Goal: Task Accomplishment & Management: Manage account settings

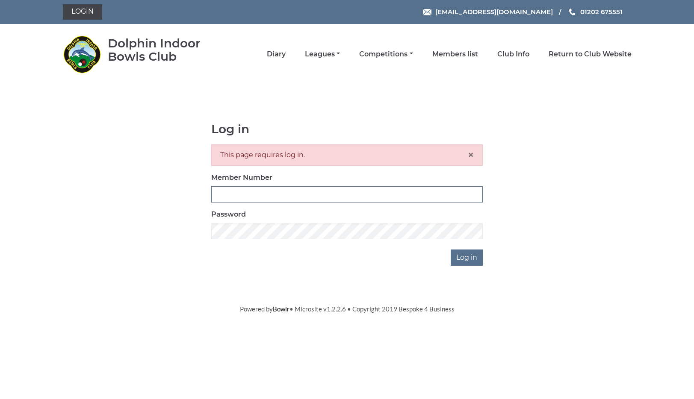
drag, startPoint x: 222, startPoint y: 195, endPoint x: 226, endPoint y: 195, distance: 4.4
type input "3306LOVE"
click at [464, 257] on input "Log in" at bounding box center [467, 258] width 32 height 16
drag, startPoint x: 255, startPoint y: 193, endPoint x: 288, endPoint y: 192, distance: 32.5
type input "3306"
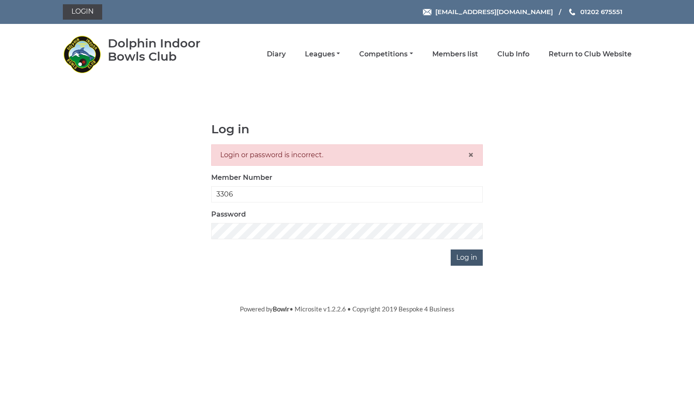
click at [469, 257] on input "Log in" at bounding box center [467, 258] width 32 height 16
click at [464, 256] on input "Log in" at bounding box center [467, 258] width 32 height 16
click at [466, 258] on input "Log in" at bounding box center [467, 258] width 32 height 16
type input "3306LOVE"
click at [472, 258] on input "Log in" at bounding box center [467, 258] width 32 height 16
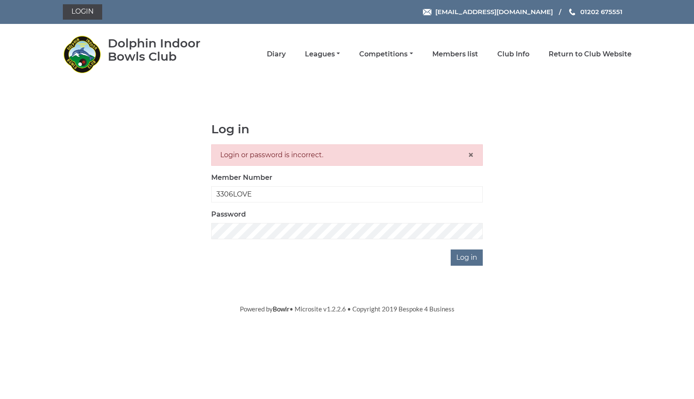
click at [322, 153] on div "Login or password is incorrect. ×" at bounding box center [347, 155] width 272 height 21
drag, startPoint x: 335, startPoint y: 155, endPoint x: 367, endPoint y: 162, distance: 33.2
click at [340, 156] on div "Login or password is incorrect. ×" at bounding box center [347, 155] width 272 height 21
drag, startPoint x: 316, startPoint y: 153, endPoint x: 339, endPoint y: 156, distance: 22.9
click at [316, 152] on div "Login or password is incorrect. ×" at bounding box center [347, 155] width 272 height 21
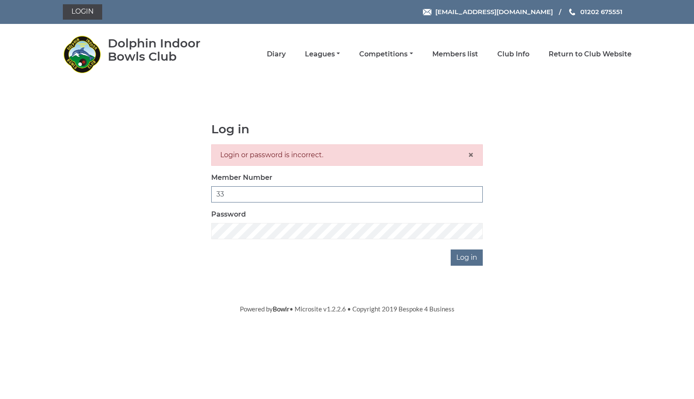
type input "3"
click at [321, 154] on div "Login or password is incorrect. ×" at bounding box center [347, 155] width 272 height 21
click at [322, 154] on div "Login or password is incorrect. ×" at bounding box center [347, 155] width 272 height 21
click at [468, 154] on span "×" at bounding box center [471, 155] width 6 height 12
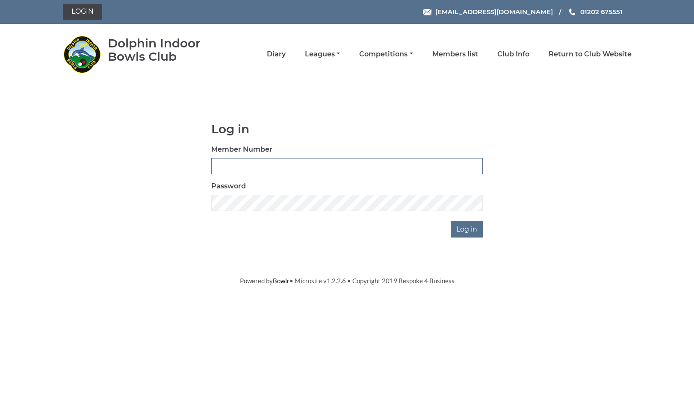
click at [229, 165] on input "Member Number" at bounding box center [347, 166] width 272 height 16
type input "3306"
click at [470, 229] on input "Log in" at bounding box center [467, 230] width 32 height 16
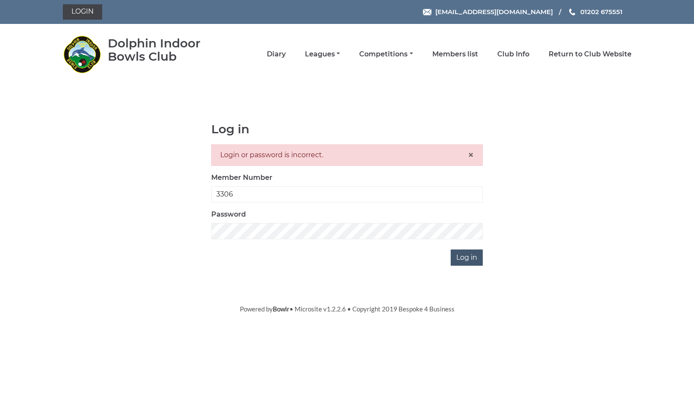
click at [467, 257] on input "Log in" at bounding box center [467, 258] width 32 height 16
click at [388, 286] on body "Login [EMAIL_ADDRESS][DOMAIN_NAME] 01202 675551" at bounding box center [347, 157] width 694 height 314
click at [467, 255] on input "Log in" at bounding box center [467, 258] width 32 height 16
drag, startPoint x: 235, startPoint y: 193, endPoint x: 289, endPoint y: 199, distance: 54.2
type input "3"
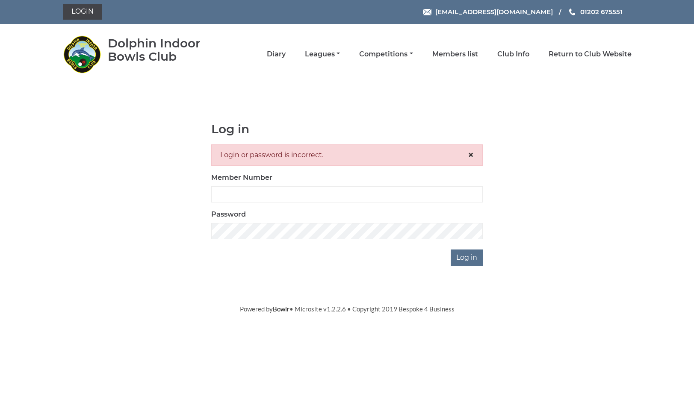
click at [471, 152] on span "×" at bounding box center [471, 155] width 6 height 12
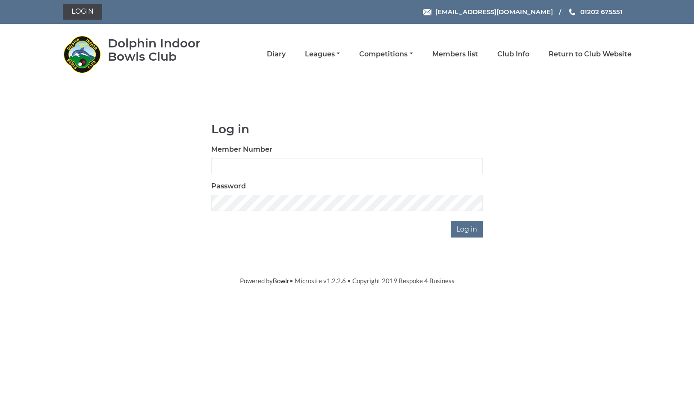
drag, startPoint x: 316, startPoint y: 249, endPoint x: 313, endPoint y: 211, distance: 38.3
click at [316, 249] on body "Login reception@dolphinibc.com 01202 675551" at bounding box center [347, 143] width 694 height 286
drag, startPoint x: 219, startPoint y: 164, endPoint x: 241, endPoint y: 168, distance: 22.2
click at [220, 164] on input "Member Number" at bounding box center [347, 166] width 272 height 16
type input "3306"
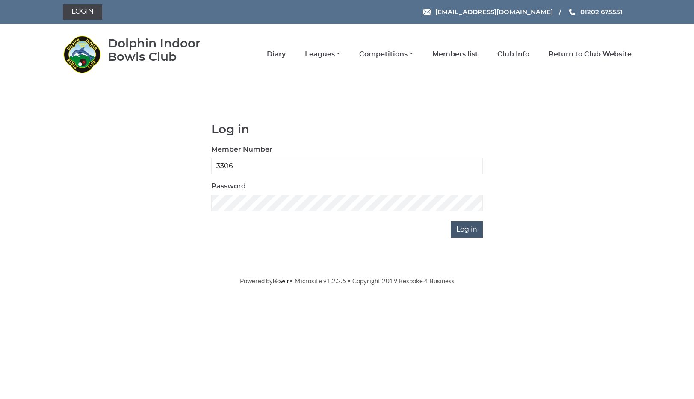
click at [469, 228] on input "Log in" at bounding box center [467, 230] width 32 height 16
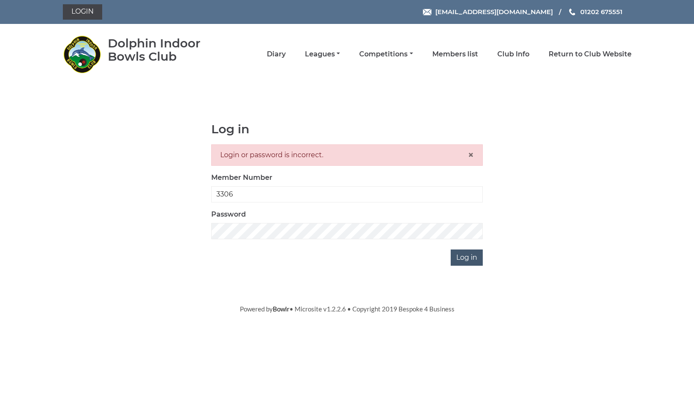
click at [461, 257] on input "Log in" at bounding box center [467, 258] width 32 height 16
click at [304, 240] on div "Log in Login or password is incorrect. × Member Number 3306 Password Log in" at bounding box center [347, 194] width 284 height 143
drag, startPoint x: 240, startPoint y: 194, endPoint x: 294, endPoint y: 204, distance: 54.8
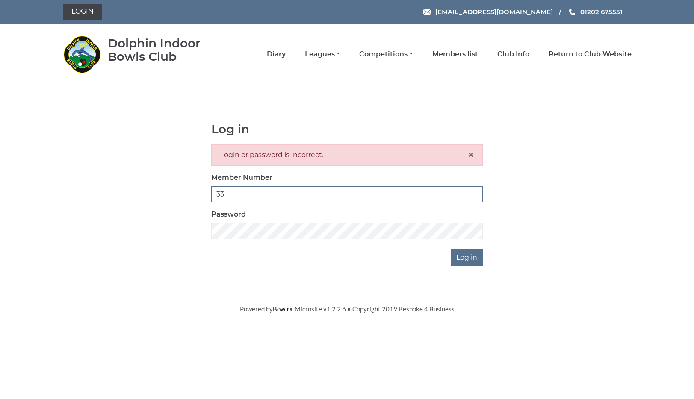
type input "3"
click at [326, 154] on div "Login or password is incorrect. ×" at bounding box center [347, 155] width 272 height 21
click at [470, 154] on span "×" at bounding box center [471, 155] width 6 height 12
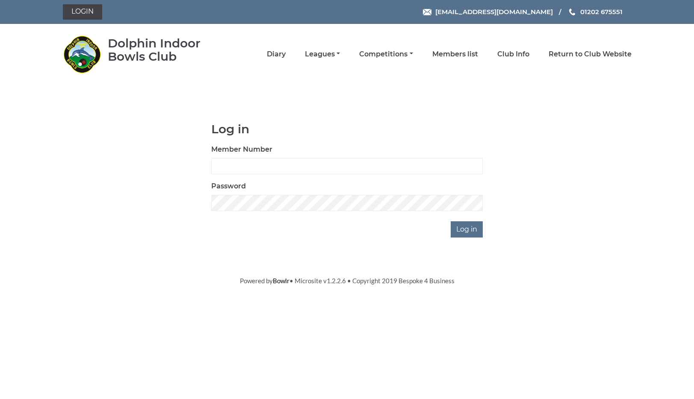
click at [590, 162] on div "Log in Member Number Password Log in" at bounding box center [347, 180] width 569 height 115
drag, startPoint x: 219, startPoint y: 167, endPoint x: 262, endPoint y: 174, distance: 44.2
click at [222, 167] on input "Member Number" at bounding box center [347, 166] width 272 height 16
type input "3306"
click at [466, 228] on input "Log in" at bounding box center [467, 230] width 32 height 16
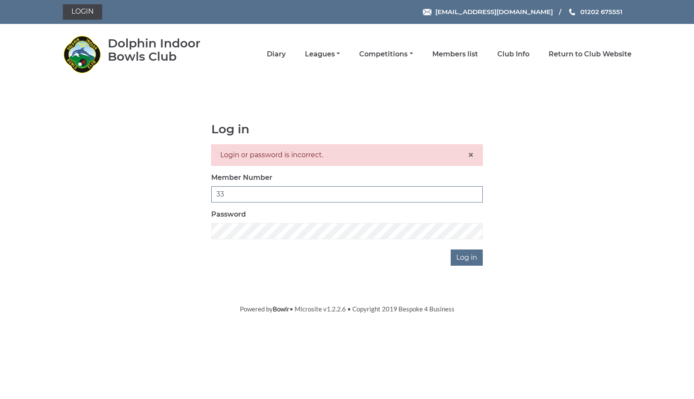
type input "3"
click at [322, 154] on div "Login or password is incorrect. ×" at bounding box center [347, 155] width 272 height 21
click at [472, 155] on span "×" at bounding box center [471, 155] width 6 height 12
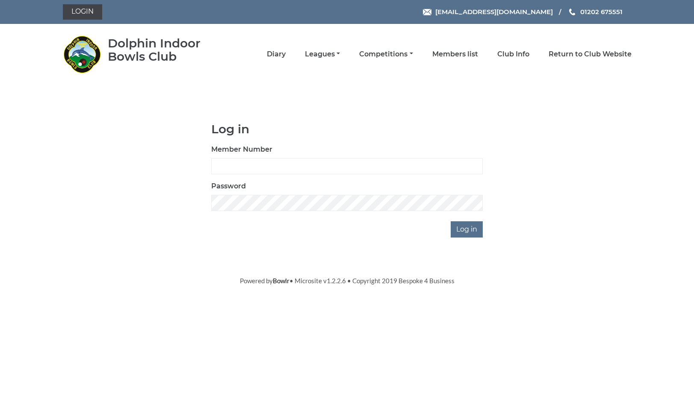
click at [295, 221] on div "Log in Member Number Password Log in" at bounding box center [347, 180] width 284 height 115
drag, startPoint x: 219, startPoint y: 168, endPoint x: 233, endPoint y: 170, distance: 14.6
click at [219, 168] on input "Member Number" at bounding box center [347, 166] width 272 height 16
type input "3306"
click at [465, 228] on input "Log in" at bounding box center [467, 230] width 32 height 16
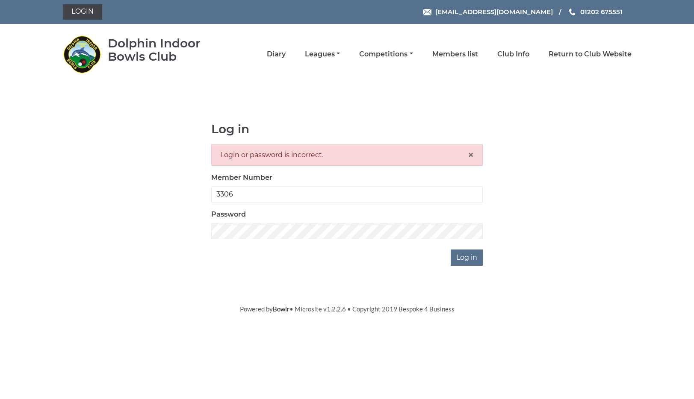
click at [597, 186] on div "Log in Login or password is incorrect. × Member Number 3306 Password Log in" at bounding box center [347, 194] width 569 height 143
click at [468, 258] on input "Log in" at bounding box center [467, 258] width 32 height 16
click at [317, 155] on div "Login or password is incorrect. ×" at bounding box center [347, 155] width 272 height 21
type input "3"
type input "3306"
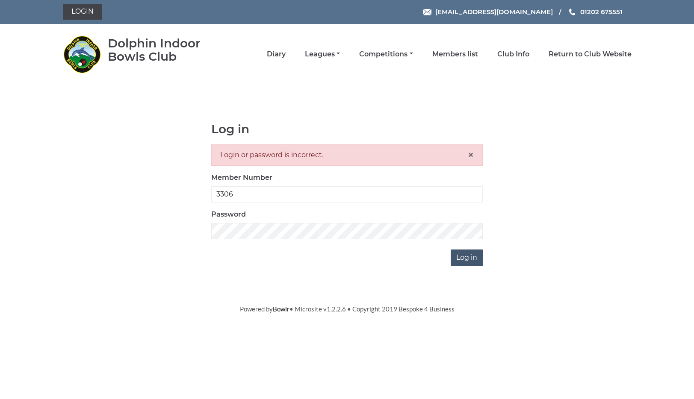
click at [464, 259] on input "Log in" at bounding box center [467, 258] width 32 height 16
click at [317, 154] on div "Login or password is incorrect. ×" at bounding box center [347, 155] width 272 height 21
click at [471, 155] on span "×" at bounding box center [471, 155] width 6 height 12
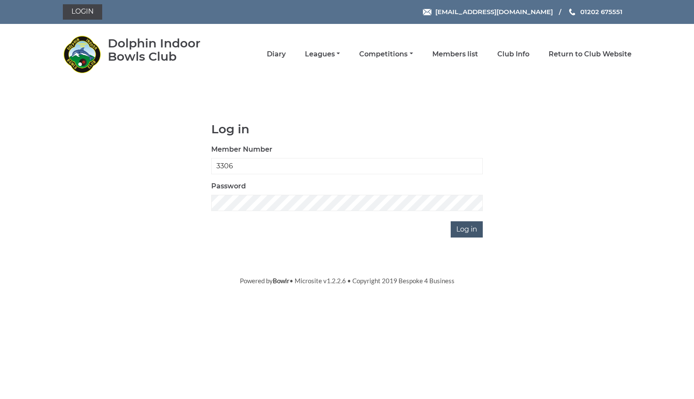
click at [465, 228] on input "Log in" at bounding box center [467, 230] width 32 height 16
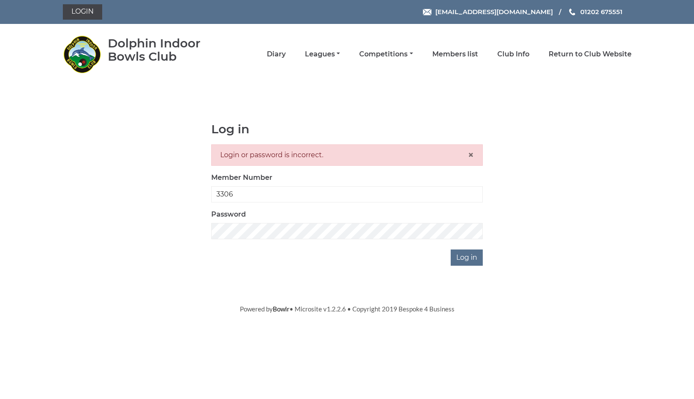
click at [470, 155] on span "×" at bounding box center [471, 155] width 6 height 12
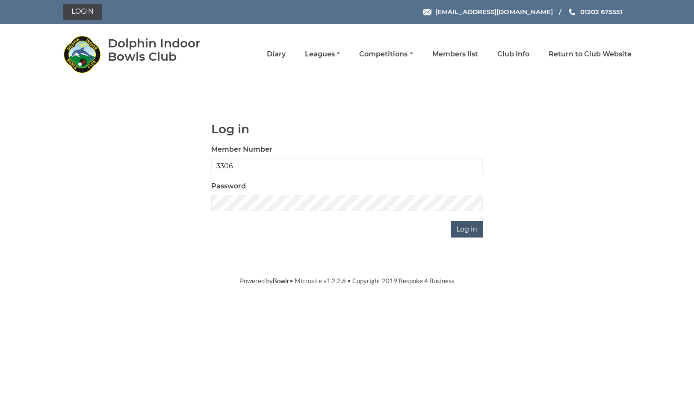
click at [466, 230] on input "Log in" at bounding box center [467, 230] width 32 height 16
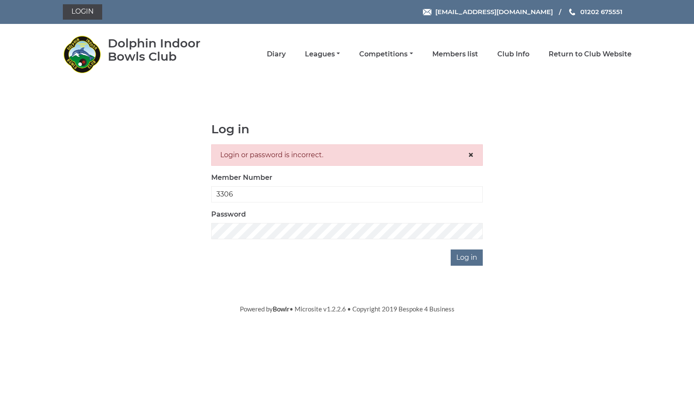
click at [471, 154] on span "×" at bounding box center [471, 155] width 6 height 12
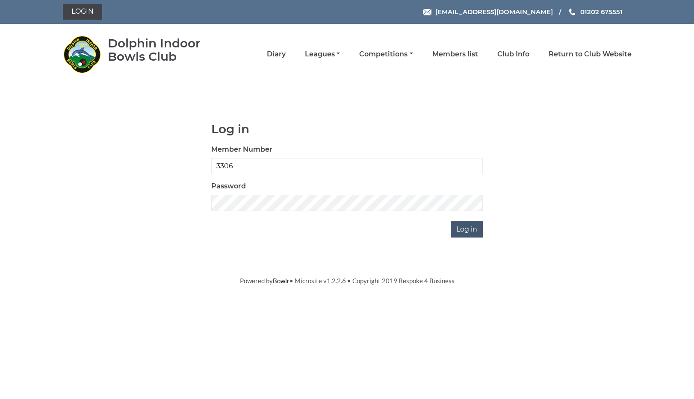
click at [466, 230] on input "Log in" at bounding box center [467, 230] width 32 height 16
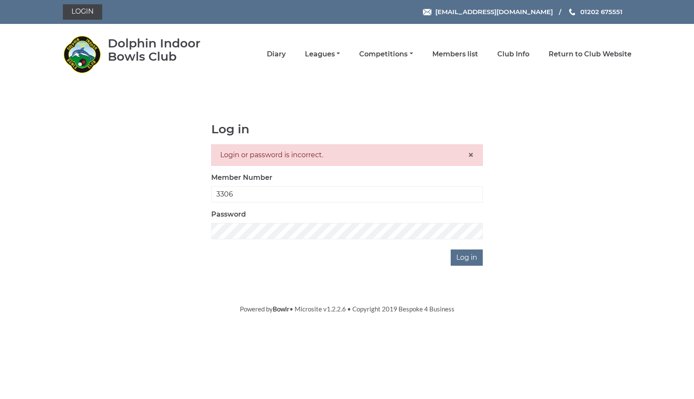
click at [330, 278] on body "Login [EMAIL_ADDRESS][DOMAIN_NAME] 01202 675551" at bounding box center [347, 157] width 694 height 314
type input "3"
click at [322, 154] on div "Login or password is incorrect. ×" at bounding box center [347, 155] width 272 height 21
click at [471, 154] on span "×" at bounding box center [471, 155] width 6 height 12
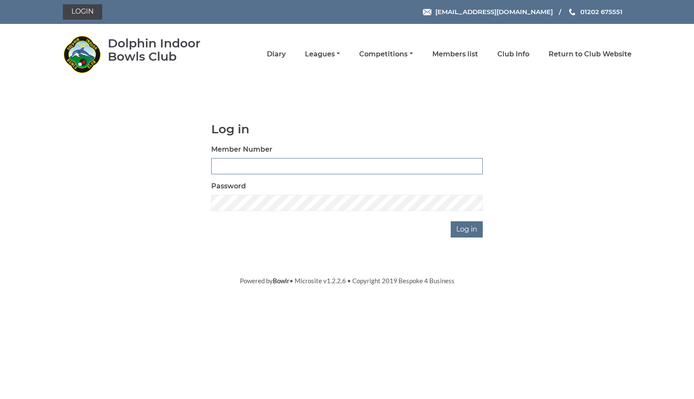
click at [219, 167] on input "Member Number" at bounding box center [347, 166] width 272 height 16
type input "3306"
click at [462, 229] on input "Log in" at bounding box center [467, 230] width 32 height 16
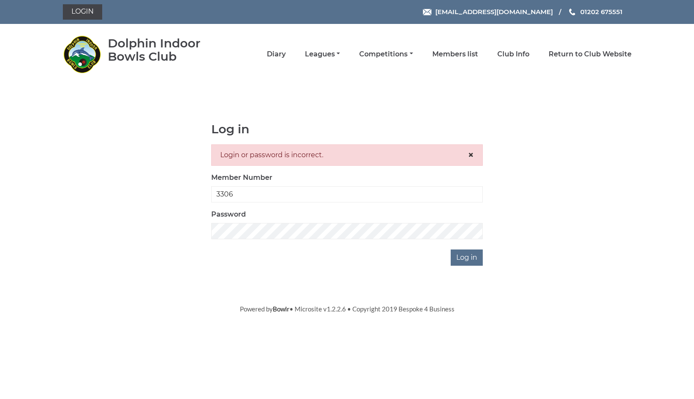
click at [470, 154] on span "×" at bounding box center [471, 155] width 6 height 12
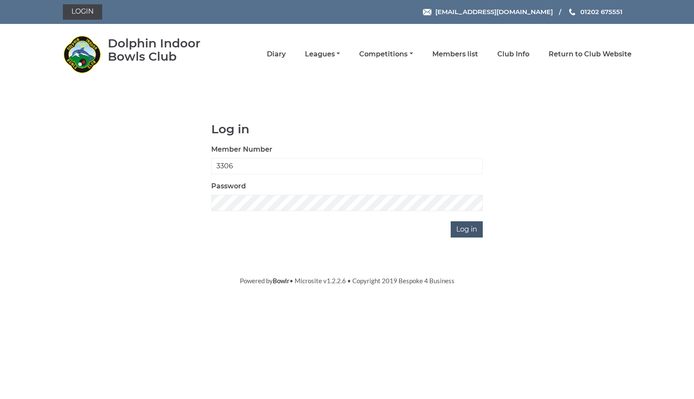
click at [461, 228] on input "Log in" at bounding box center [467, 230] width 32 height 16
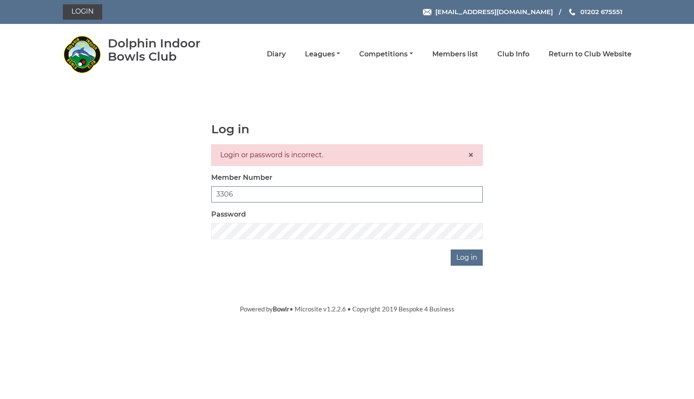
drag, startPoint x: 236, startPoint y: 194, endPoint x: 257, endPoint y: 195, distance: 20.5
type input "3"
click at [473, 156] on span "×" at bounding box center [471, 155] width 6 height 12
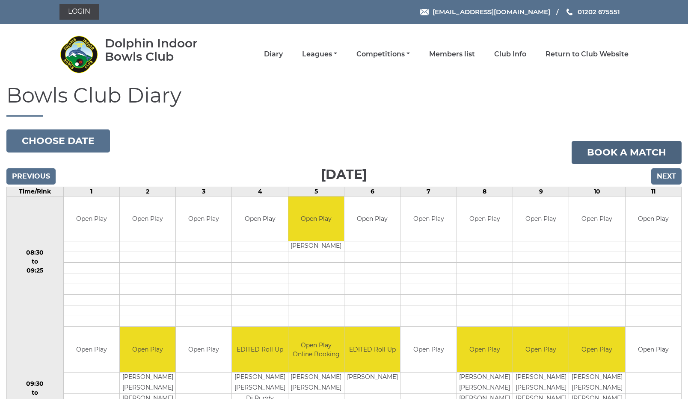
click at [627, 150] on link "Book a match" at bounding box center [626, 152] width 110 height 23
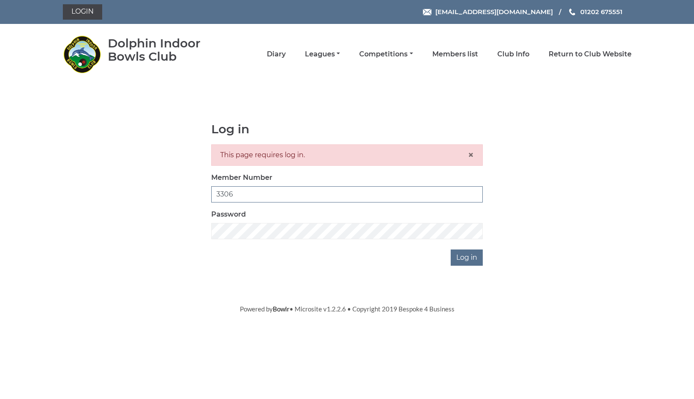
type input "3306"
click at [469, 257] on input "Log in" at bounding box center [467, 258] width 32 height 16
click at [472, 154] on span "×" at bounding box center [471, 155] width 6 height 12
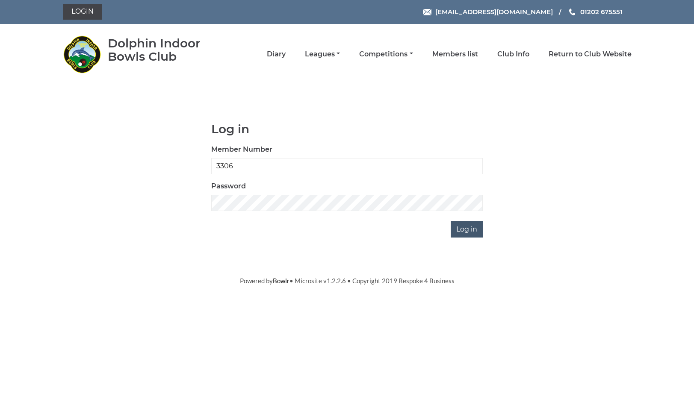
click at [470, 230] on input "Log in" at bounding box center [467, 230] width 32 height 16
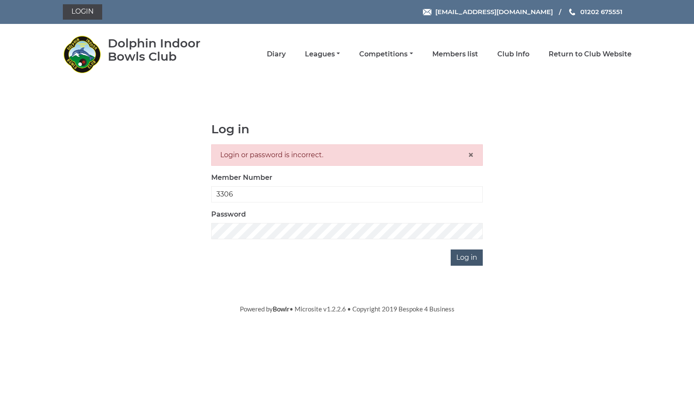
click at [463, 259] on input "Log in" at bounding box center [467, 258] width 32 height 16
click at [583, 188] on div "Log in Login or password is incorrect. × Member Number 3306 Password Log in" at bounding box center [347, 194] width 569 height 143
click at [593, 189] on div "Log in Login or password is incorrect. × Member Number 3306 Password Log in" at bounding box center [347, 194] width 569 height 143
click at [501, 157] on div "Log in Login or password is incorrect. × Member Number 3306 Password Log in" at bounding box center [347, 194] width 569 height 143
click at [595, 53] on link "Return to Club Website" at bounding box center [590, 54] width 83 height 9
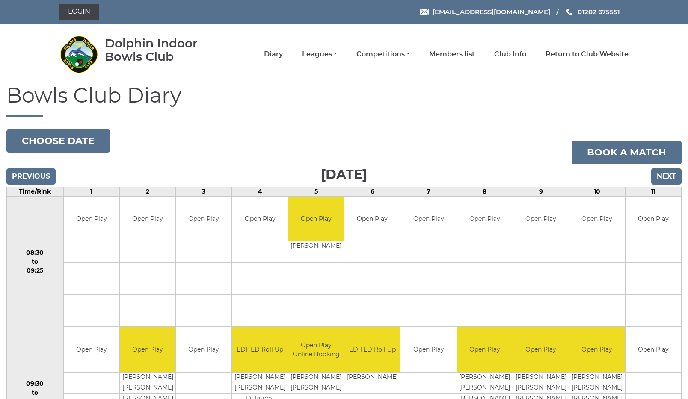
drag, startPoint x: 437, startPoint y: 236, endPoint x: 460, endPoint y: 225, distance: 25.4
click at [438, 235] on td "Open Play" at bounding box center [428, 219] width 56 height 45
click at [78, 11] on link "Login" at bounding box center [78, 11] width 39 height 15
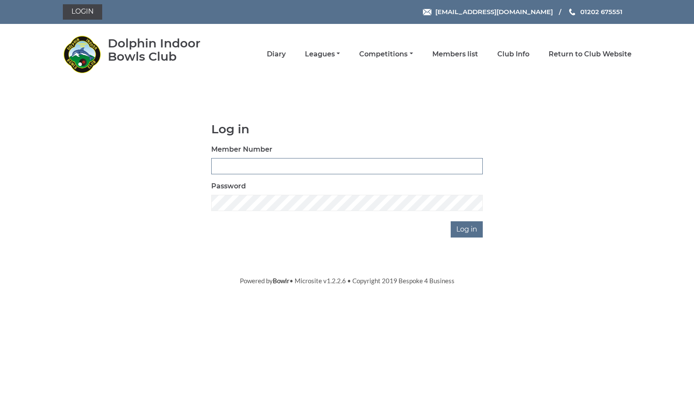
drag, startPoint x: 218, startPoint y: 163, endPoint x: 279, endPoint y: 157, distance: 62.0
click at [239, 168] on input "3306" at bounding box center [347, 166] width 272 height 16
type input "3306"
click at [463, 227] on input "Log in" at bounding box center [467, 230] width 32 height 16
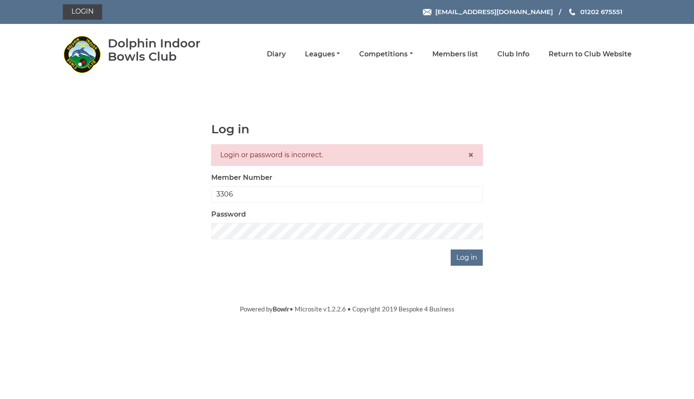
click at [408, 278] on body "Login reception@dolphinibc.com 01202 675551" at bounding box center [347, 157] width 694 height 314
click at [470, 156] on span "×" at bounding box center [471, 155] width 6 height 12
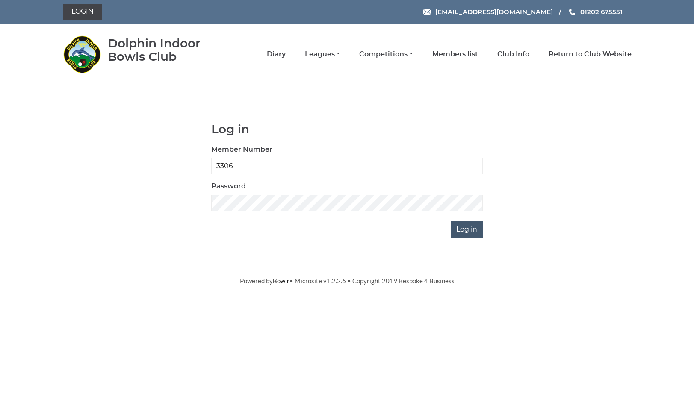
click at [464, 227] on input "Log in" at bounding box center [467, 230] width 32 height 16
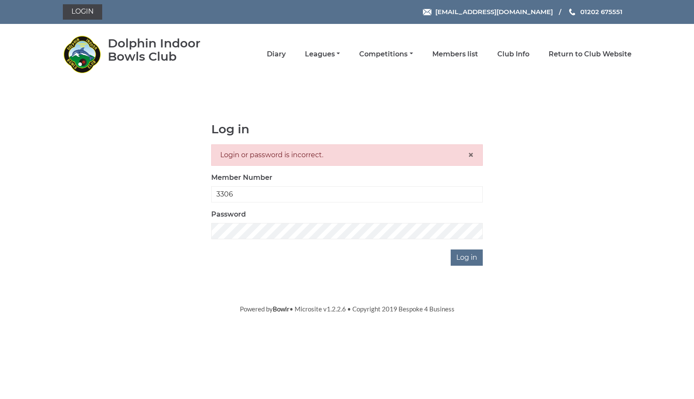
click at [266, 81] on nav "Dolphin Indoor Bowls Club Diary Leagues Club leagues - Winter 2025/2026 Club le…" at bounding box center [347, 54] width 694 height 60
click at [467, 257] on input "Log in" at bounding box center [467, 258] width 32 height 16
click at [473, 155] on span "×" at bounding box center [471, 155] width 6 height 12
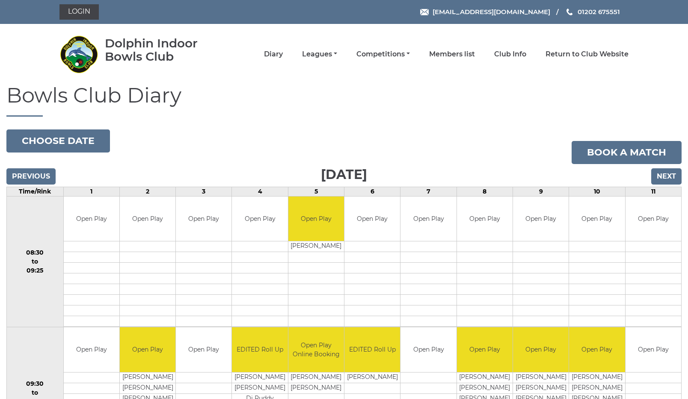
click at [475, 87] on h1 "Bowls Club Diary" at bounding box center [343, 100] width 675 height 32
click at [643, 148] on link "Book a match" at bounding box center [626, 152] width 110 height 23
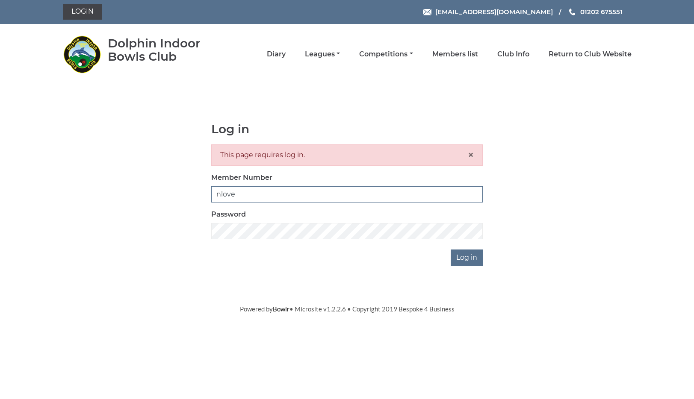
type input "nlove"
click at [467, 258] on input "Log in" at bounding box center [467, 258] width 32 height 16
drag, startPoint x: 236, startPoint y: 194, endPoint x: 251, endPoint y: 198, distance: 15.0
type input "n"
click at [470, 155] on span "×" at bounding box center [471, 155] width 6 height 12
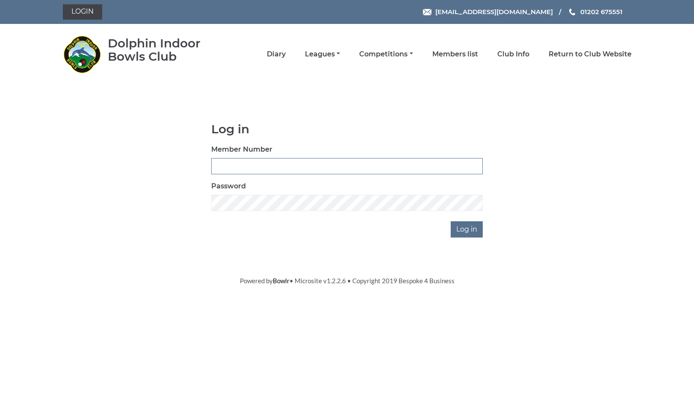
drag, startPoint x: 218, startPoint y: 166, endPoint x: 222, endPoint y: 167, distance: 4.8
click at [219, 166] on input "Member Number" at bounding box center [347, 166] width 272 height 16
type input "3306"
click at [467, 230] on input "Log in" at bounding box center [467, 230] width 32 height 16
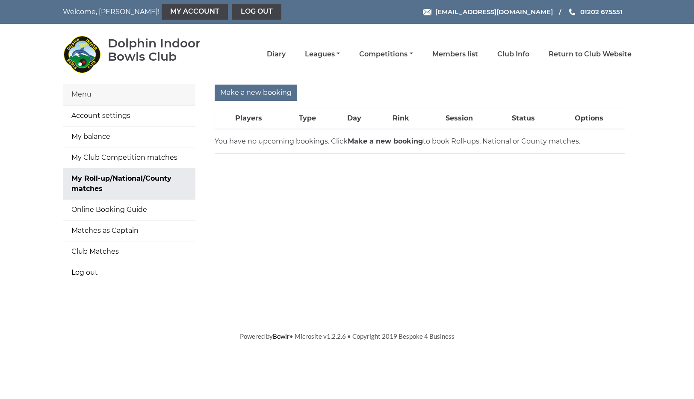
scroll to position [0, 0]
click at [359, 216] on div "Make a new booking Players Type Day Rink Session Status Options You have no upc…" at bounding box center [420, 188] width 436 height 209
click at [162, 8] on link "My Account" at bounding box center [195, 11] width 66 height 15
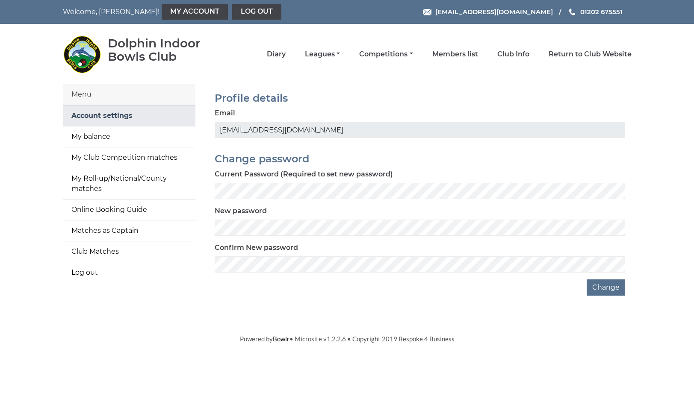
click at [124, 115] on link "Account settings" at bounding box center [129, 116] width 133 height 21
click at [104, 140] on link "My balance" at bounding box center [129, 137] width 133 height 21
click at [100, 136] on link "My balance" at bounding box center [129, 137] width 133 height 21
click at [569, 54] on link "Return to Club Website" at bounding box center [590, 54] width 83 height 9
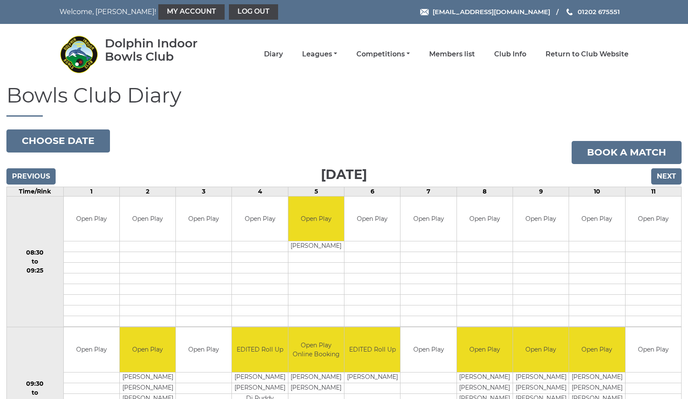
click at [382, 274] on td at bounding box center [372, 279] width 56 height 11
click at [257, 262] on td at bounding box center [260, 257] width 56 height 11
click at [645, 57] on nav "Dolphin Indoor Bowls Club Diary Leagues Club leagues - Winter 2025/2026 Club le…" at bounding box center [344, 54] width 688 height 60
click at [158, 11] on link "My Account" at bounding box center [191, 11] width 66 height 15
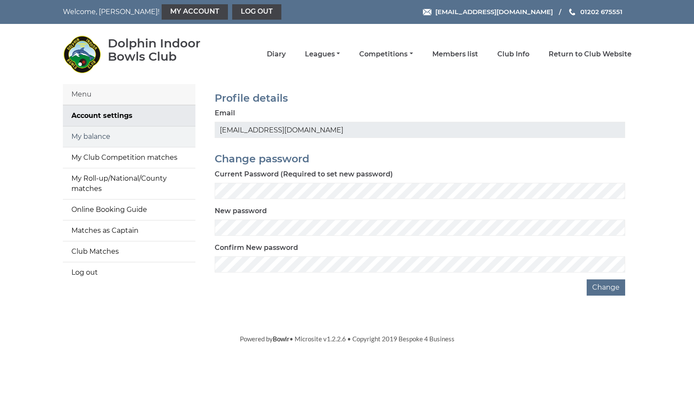
click at [98, 138] on link "My balance" at bounding box center [129, 137] width 133 height 21
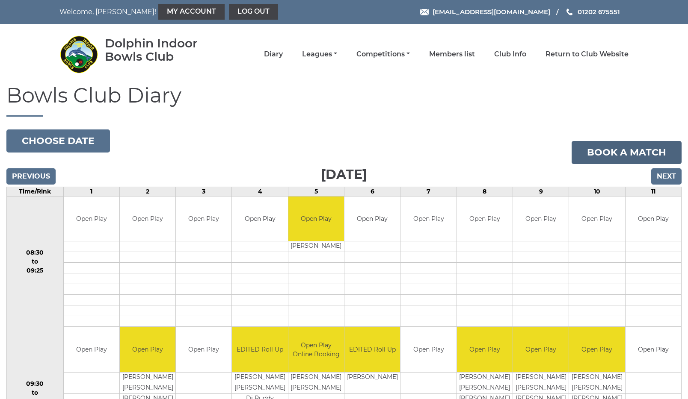
click at [636, 149] on link "Book a match" at bounding box center [626, 152] width 110 height 23
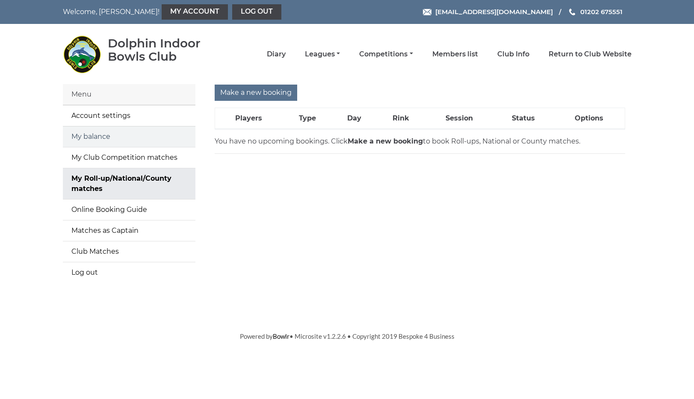
click at [95, 136] on link "My balance" at bounding box center [129, 137] width 133 height 21
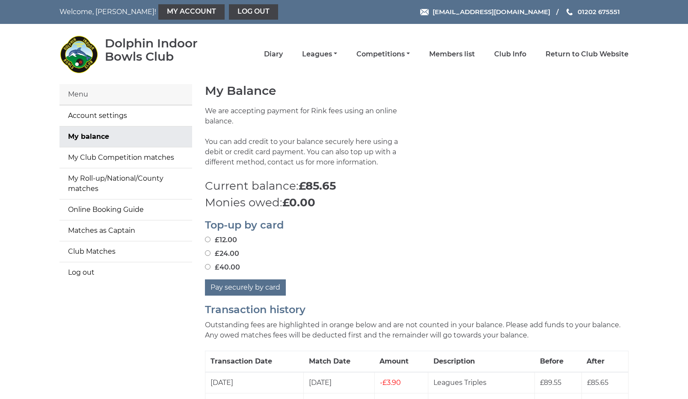
click at [421, 263] on div "£40.00" at bounding box center [416, 268] width 423 height 10
click at [92, 200] on link "Online Booking Guide" at bounding box center [125, 210] width 133 height 21
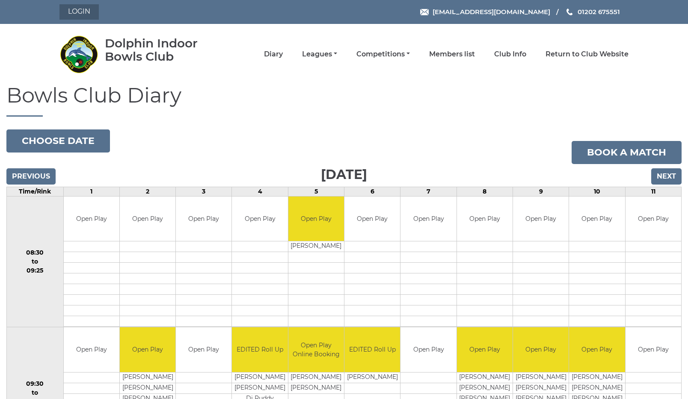
click at [81, 9] on link "Login" at bounding box center [78, 11] width 39 height 15
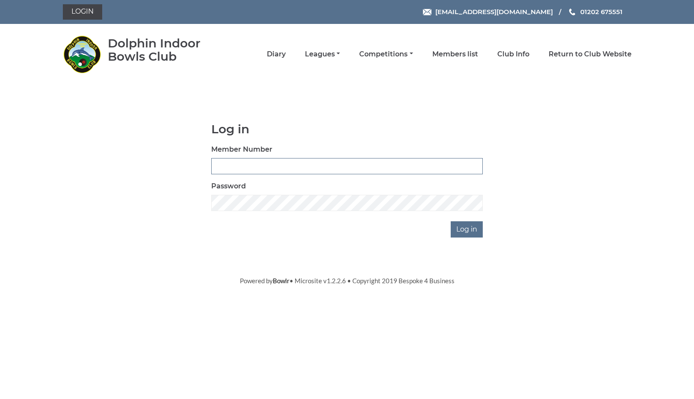
drag, startPoint x: 220, startPoint y: 158, endPoint x: 224, endPoint y: 162, distance: 5.5
type input "3306"
click at [470, 229] on input "Log in" at bounding box center [467, 230] width 32 height 16
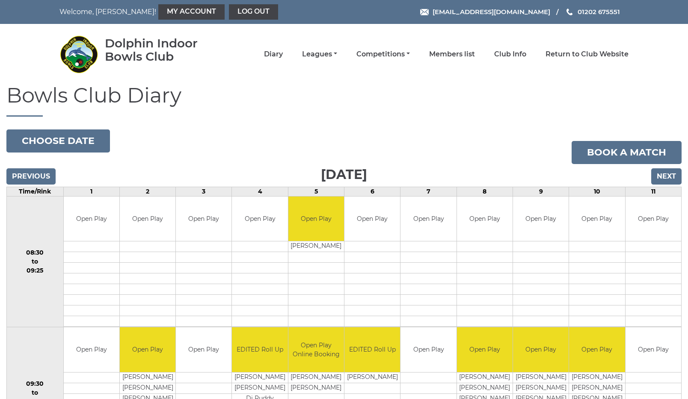
click at [512, 110] on h1 "Bowls Club Diary" at bounding box center [343, 100] width 675 height 32
click at [158, 10] on link "My Account" at bounding box center [191, 11] width 66 height 15
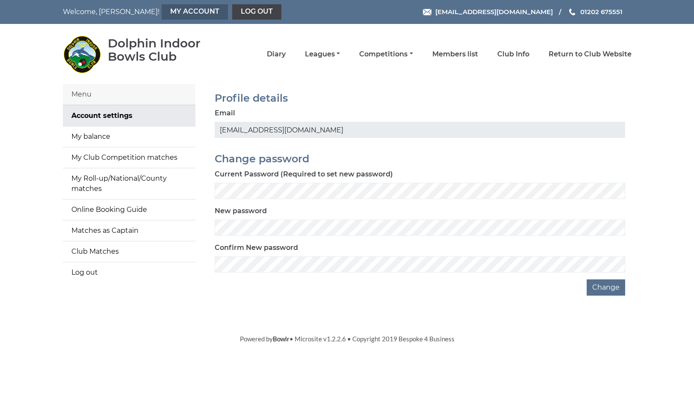
click at [166, 11] on link "My Account" at bounding box center [195, 11] width 66 height 15
click at [374, 97] on h2 "Profile details" at bounding box center [420, 98] width 411 height 11
drag, startPoint x: 474, startPoint y: 351, endPoint x: 536, endPoint y: 342, distance: 62.7
click at [477, 344] on html "Welcome, [PERSON_NAME]! My Account Log out [EMAIL_ADDRESS][DOMAIN_NAME] 01202 6…" at bounding box center [347, 172] width 694 height 344
click at [606, 286] on button "Change" at bounding box center [606, 288] width 38 height 16
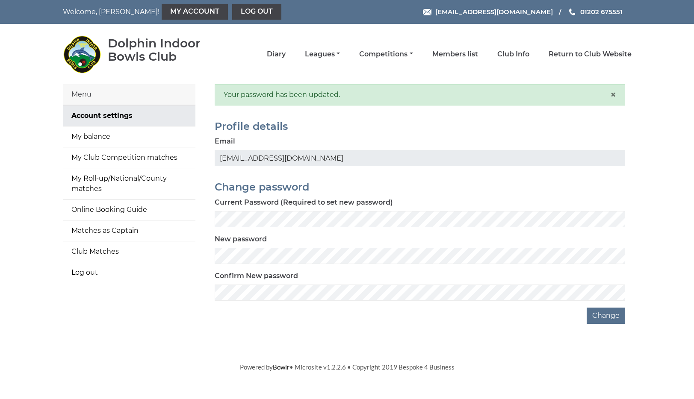
click at [524, 339] on body "Welcome, [PERSON_NAME]! My Account Log out [EMAIL_ADDRESS][DOMAIN_NAME] 01202 6…" at bounding box center [347, 186] width 694 height 372
click at [96, 136] on link "My balance" at bounding box center [129, 137] width 133 height 21
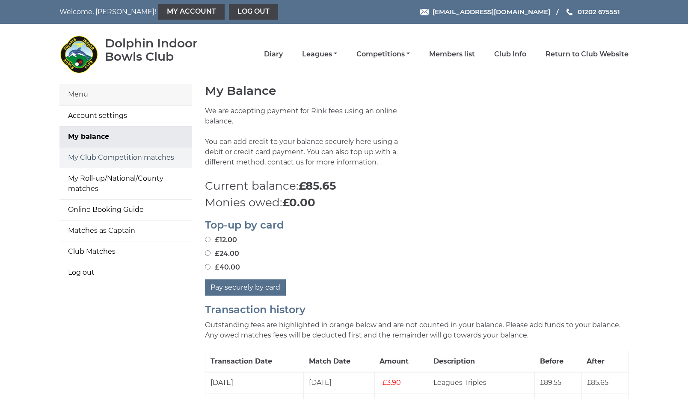
click at [147, 158] on link "My Club Competition matches" at bounding box center [125, 158] width 133 height 21
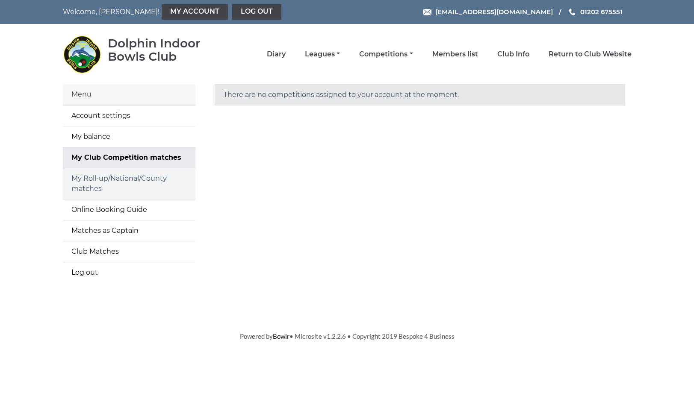
click at [153, 180] on link "My Roll-up/National/County matches" at bounding box center [129, 183] width 133 height 31
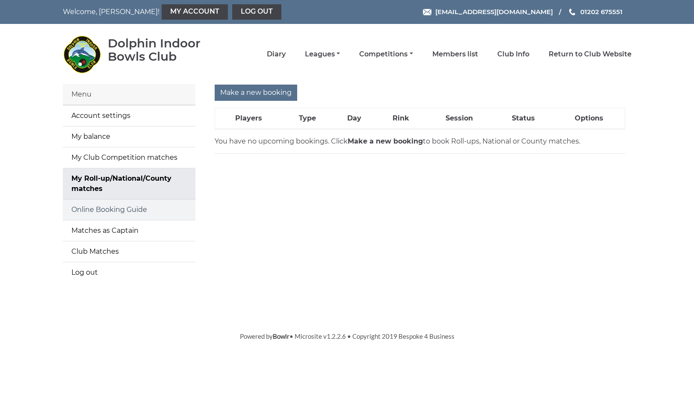
click at [134, 210] on link "Online Booking Guide" at bounding box center [129, 210] width 133 height 21
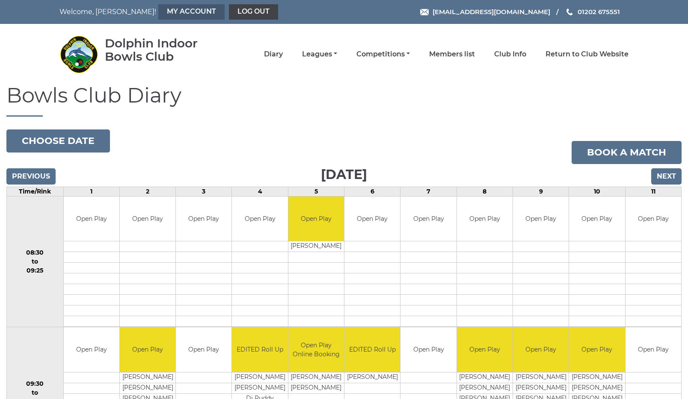
click at [163, 10] on link "My Account" at bounding box center [191, 11] width 66 height 15
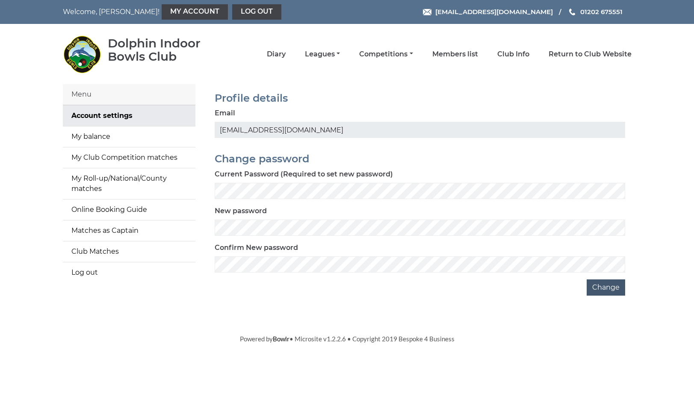
click at [609, 287] on button "Change" at bounding box center [606, 288] width 38 height 16
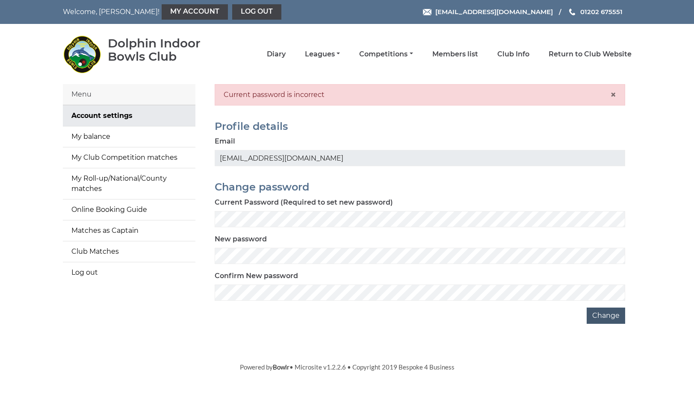
drag, startPoint x: 540, startPoint y: 313, endPoint x: 617, endPoint y: 318, distance: 77.1
click at [558, 314] on div "Change" at bounding box center [420, 316] width 411 height 16
click at [613, 316] on button "Change" at bounding box center [606, 316] width 38 height 16
click at [380, 122] on h2 "Profile details" at bounding box center [420, 126] width 411 height 11
click at [321, 95] on div "Current password is incorrect ×" at bounding box center [420, 94] width 411 height 21
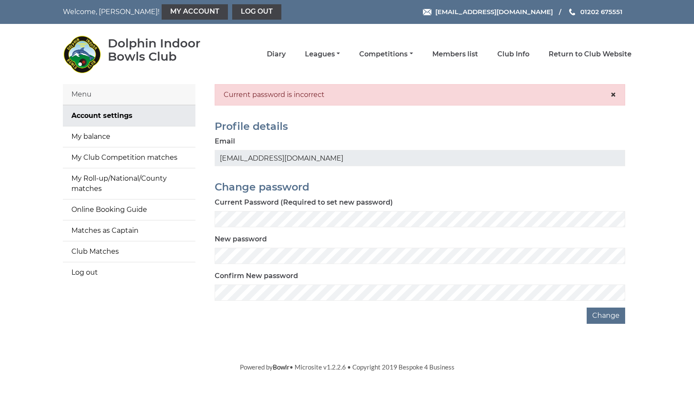
click at [612, 93] on span "×" at bounding box center [613, 95] width 6 height 12
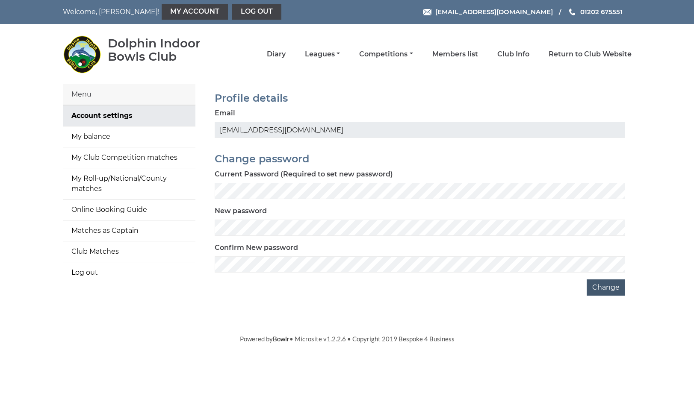
click at [609, 287] on button "Change" at bounding box center [606, 288] width 38 height 16
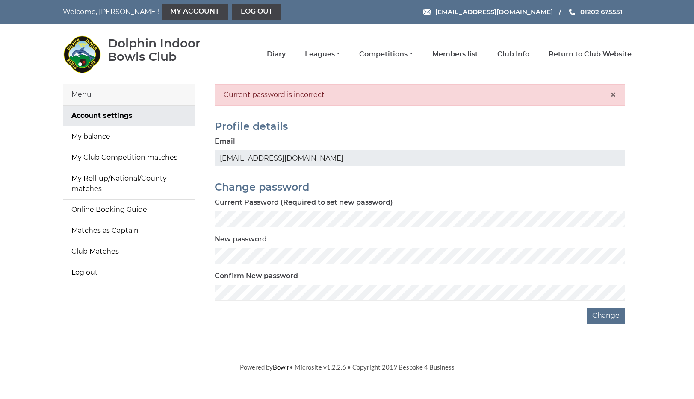
click at [323, 92] on div "Current password is incorrect ×" at bounding box center [420, 94] width 411 height 21
click at [301, 127] on h2 "Profile details" at bounding box center [420, 126] width 411 height 11
click at [269, 165] on input "[EMAIL_ADDRESS][DOMAIN_NAME]" at bounding box center [420, 158] width 411 height 16
click at [611, 317] on button "Change" at bounding box center [606, 316] width 38 height 16
click at [328, 93] on div "Current password is incorrect ×" at bounding box center [420, 94] width 411 height 21
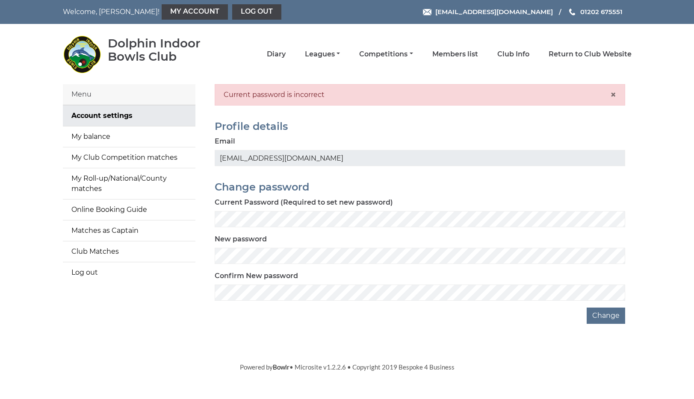
click at [610, 94] on span "×" at bounding box center [613, 95] width 6 height 12
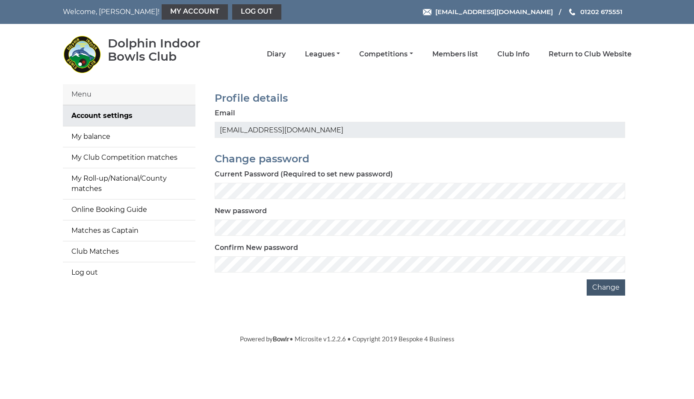
click at [608, 288] on button "Change" at bounding box center [606, 288] width 38 height 16
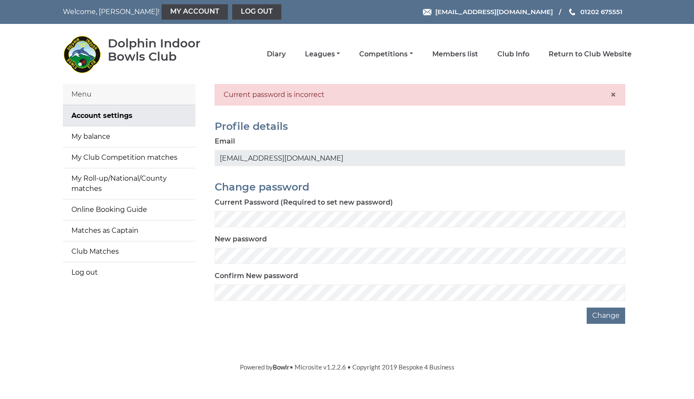
click at [401, 133] on div "Profile details Email [EMAIL_ADDRESS][DOMAIN_NAME]" at bounding box center [419, 142] width 423 height 61
click at [450, 118] on div "Profile details Email [EMAIL_ADDRESS][DOMAIN_NAME]" at bounding box center [419, 142] width 423 height 61
click at [601, 313] on button "Change" at bounding box center [606, 316] width 38 height 16
click at [607, 315] on button "Change" at bounding box center [606, 316] width 38 height 16
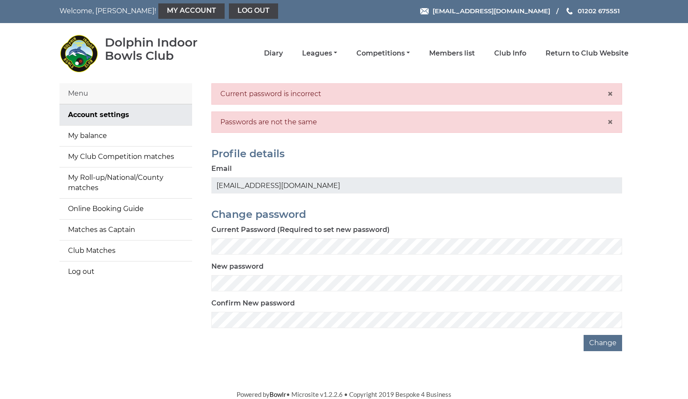
scroll to position [0, 0]
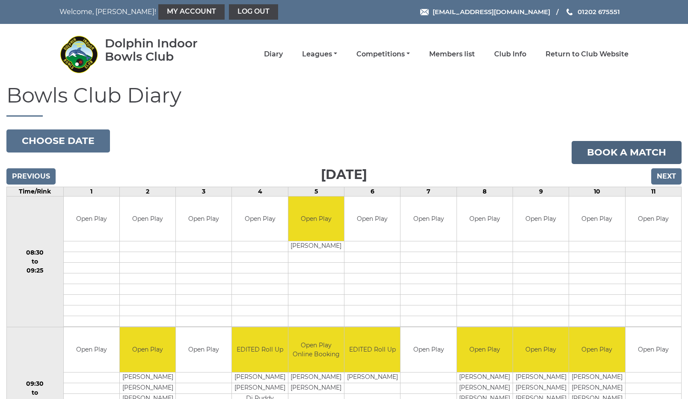
click at [653, 150] on link "Book a match" at bounding box center [626, 152] width 110 height 23
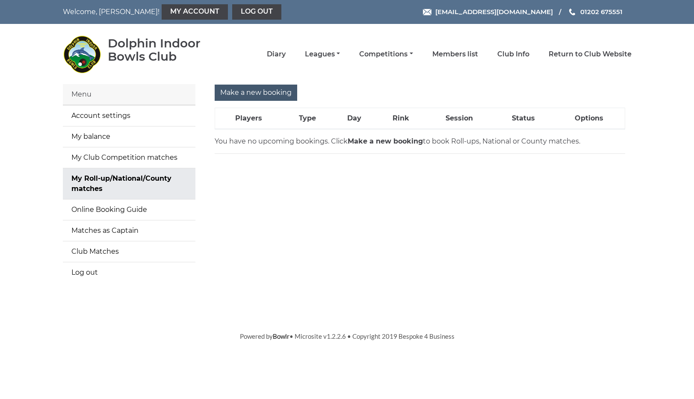
click at [270, 93] on input "Make a new booking" at bounding box center [256, 93] width 83 height 16
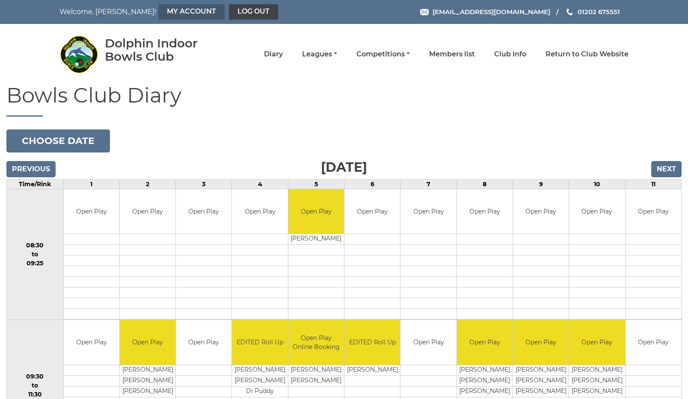
click at [158, 12] on link "My Account" at bounding box center [191, 11] width 66 height 15
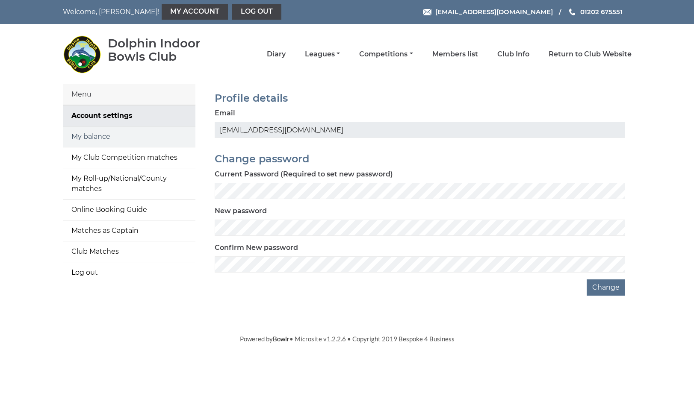
click at [108, 136] on link "My balance" at bounding box center [129, 137] width 133 height 21
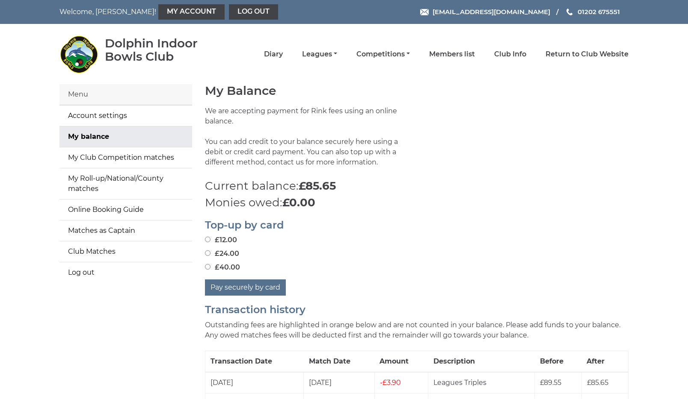
click at [614, 220] on div "Top-up by card £12.00 £24.00 £40.00 Pay securely by card" at bounding box center [416, 253] width 436 height 85
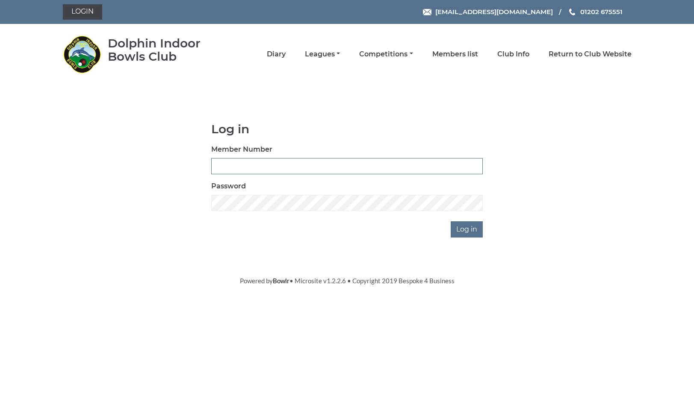
drag, startPoint x: 227, startPoint y: 169, endPoint x: 236, endPoint y: 172, distance: 9.6
type input "3306"
click at [464, 231] on input "Log in" at bounding box center [467, 230] width 32 height 16
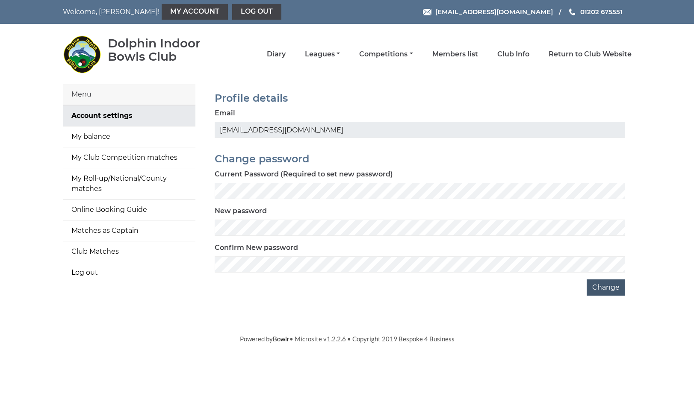
click at [611, 288] on button "Change" at bounding box center [606, 288] width 38 height 16
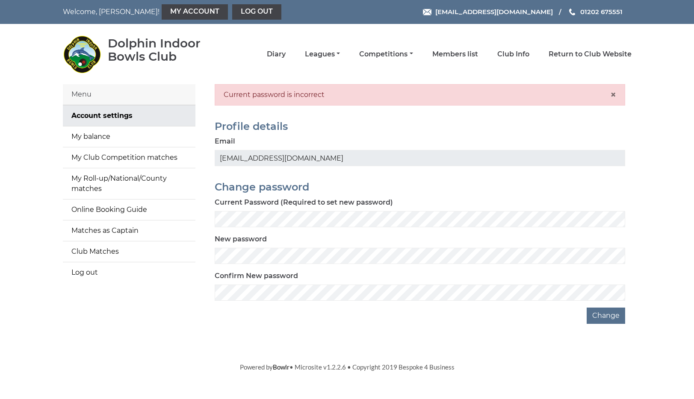
click at [321, 95] on div "Current password is incorrect ×" at bounding box center [420, 94] width 411 height 21
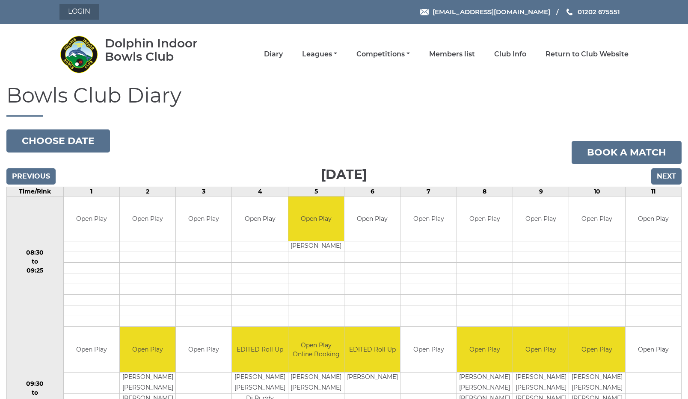
click at [80, 11] on link "Login" at bounding box center [78, 11] width 39 height 15
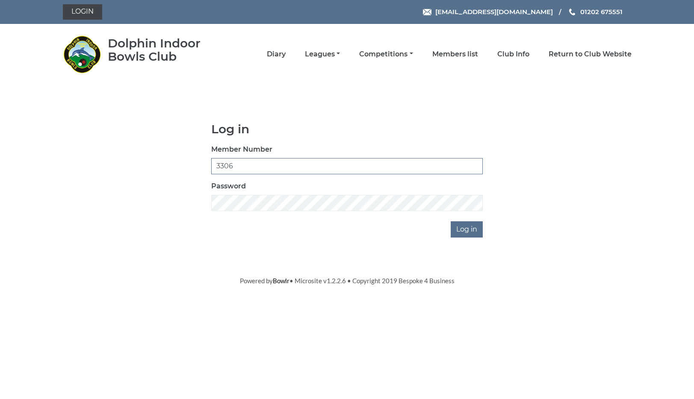
type input "3306"
click at [468, 228] on input "Log in" at bounding box center [467, 230] width 32 height 16
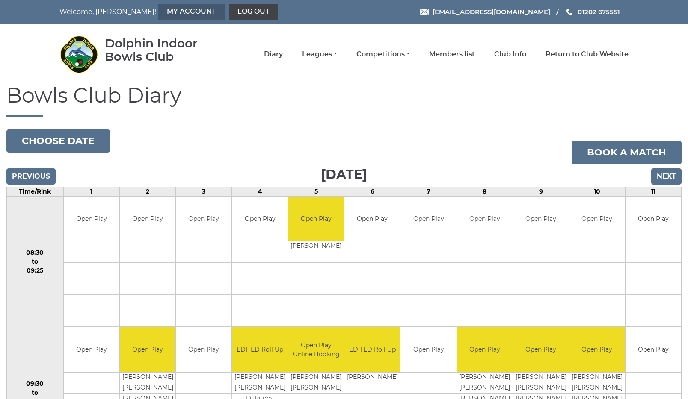
click at [160, 12] on link "My Account" at bounding box center [191, 11] width 66 height 15
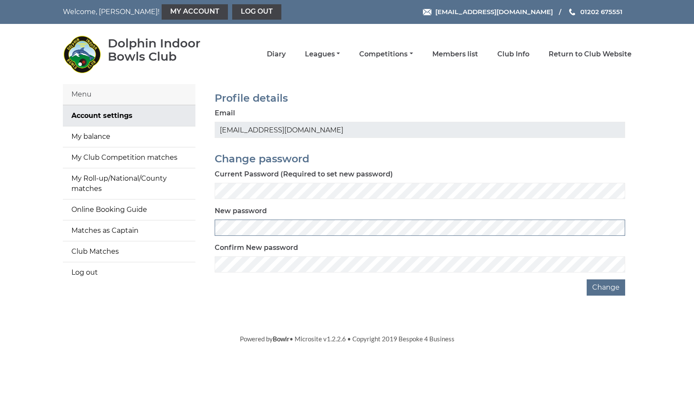
scroll to position [0, 0]
click at [244, 302] on body "Welcome, [PERSON_NAME]! My Account Log out [EMAIL_ADDRESS][DOMAIN_NAME] 01202 6…" at bounding box center [347, 172] width 694 height 344
drag, startPoint x: 216, startPoint y: 9, endPoint x: 212, endPoint y: 17, distance: 8.2
click at [232, 15] on link "Log out" at bounding box center [256, 11] width 49 height 15
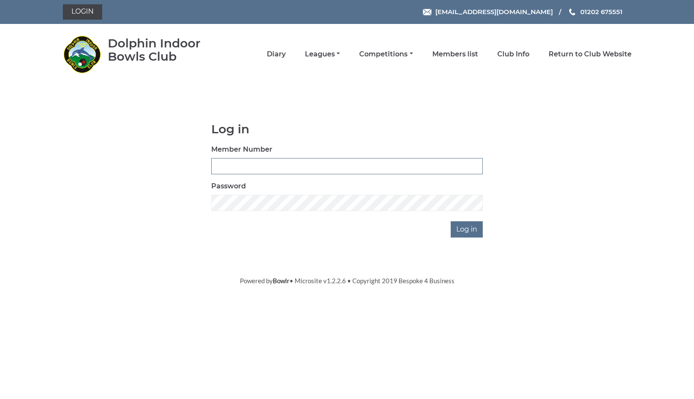
drag, startPoint x: 218, startPoint y: 162, endPoint x: 239, endPoint y: 169, distance: 21.6
type input "3306"
click at [469, 226] on input "Log in" at bounding box center [467, 230] width 32 height 16
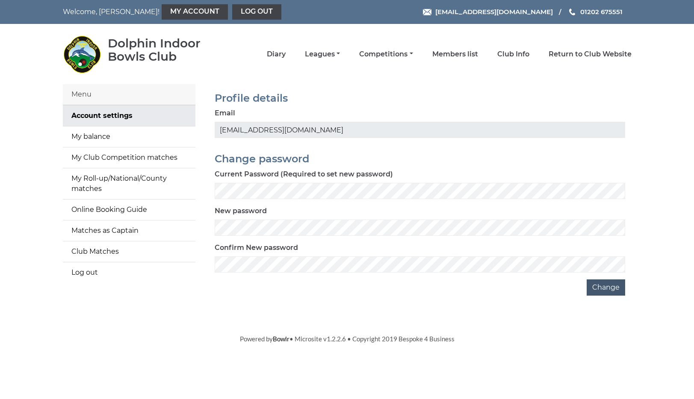
drag, startPoint x: 613, startPoint y: 286, endPoint x: 608, endPoint y: 281, distance: 6.7
click at [612, 285] on button "Change" at bounding box center [606, 288] width 38 height 16
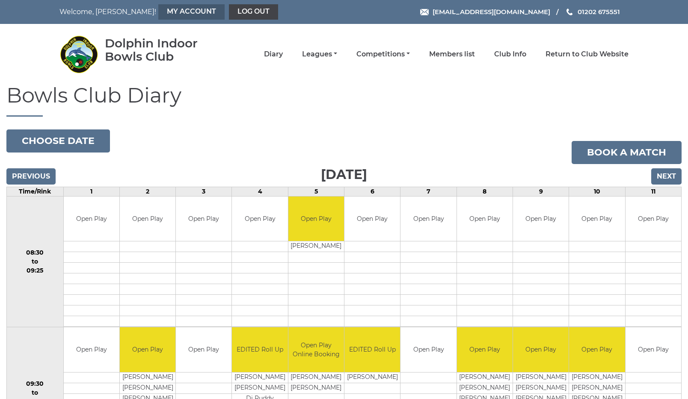
click at [158, 9] on link "My Account" at bounding box center [191, 11] width 66 height 15
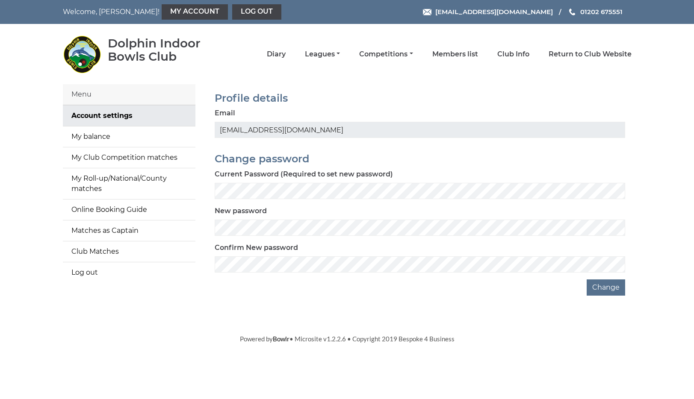
click at [514, 290] on div "Change" at bounding box center [420, 288] width 411 height 16
click at [603, 289] on button "Change" at bounding box center [606, 288] width 38 height 16
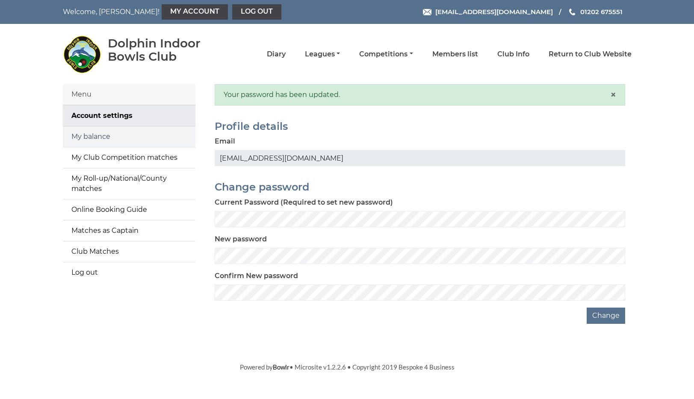
scroll to position [0, 0]
click at [84, 136] on link "My balance" at bounding box center [129, 137] width 133 height 21
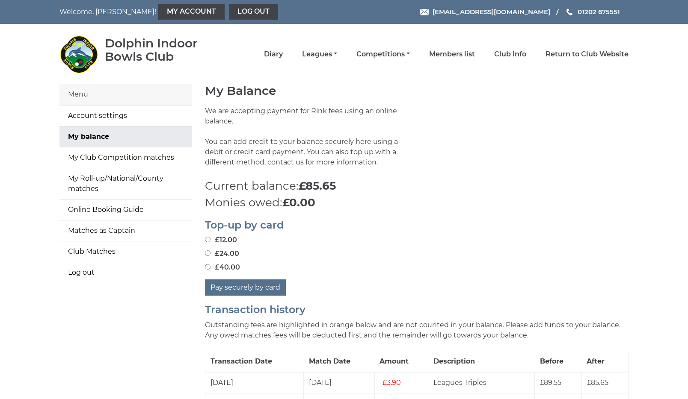
click at [526, 164] on div "We are accepting payment for Rink fees using an online balance. You can add cre…" at bounding box center [416, 142] width 436 height 72
click at [569, 56] on link "Return to Club Website" at bounding box center [586, 54] width 83 height 9
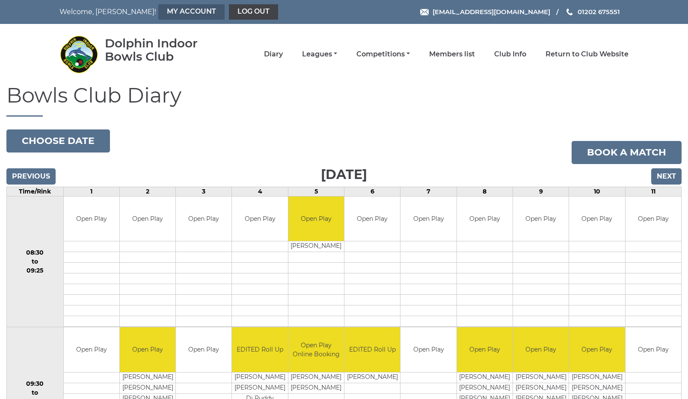
click at [158, 13] on link "My Account" at bounding box center [191, 11] width 66 height 15
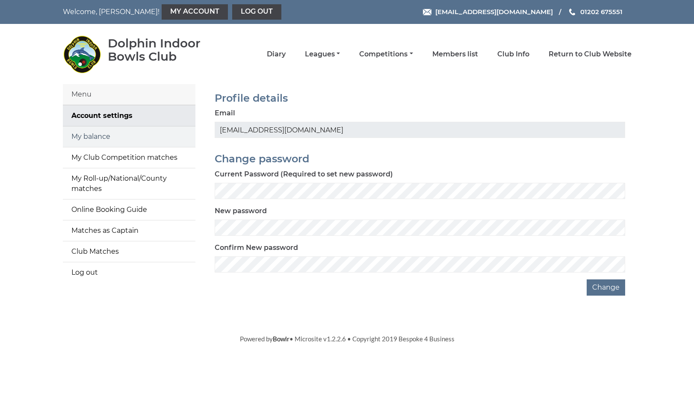
click at [102, 136] on link "My balance" at bounding box center [129, 137] width 133 height 21
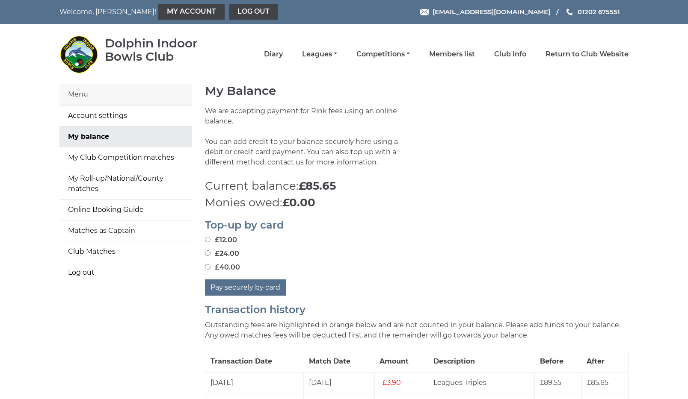
click at [582, 183] on p "Current balance: £85.65" at bounding box center [416, 186] width 423 height 17
click at [229, 10] on link "Log out" at bounding box center [253, 11] width 49 height 15
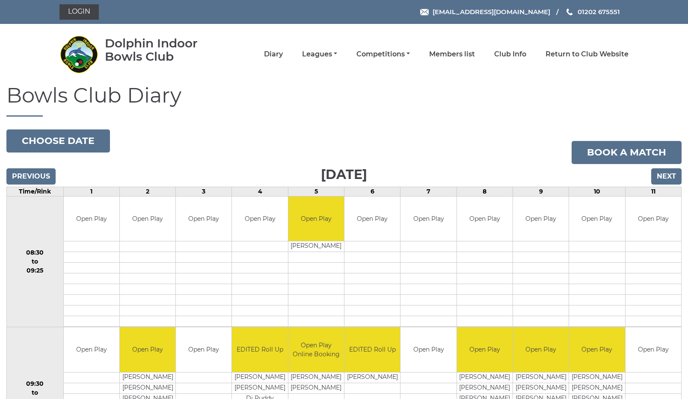
click at [202, 60] on div "Dolphin Indoor Bowls Club" at bounding box center [164, 50] width 118 height 27
click at [75, 9] on link "Login" at bounding box center [78, 11] width 39 height 15
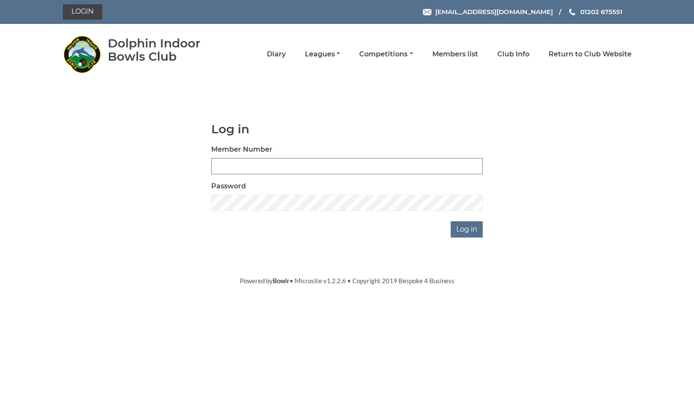
drag, startPoint x: 224, startPoint y: 164, endPoint x: 278, endPoint y: 174, distance: 55.2
type input "3306"
click at [468, 229] on input "Log in" at bounding box center [467, 230] width 32 height 16
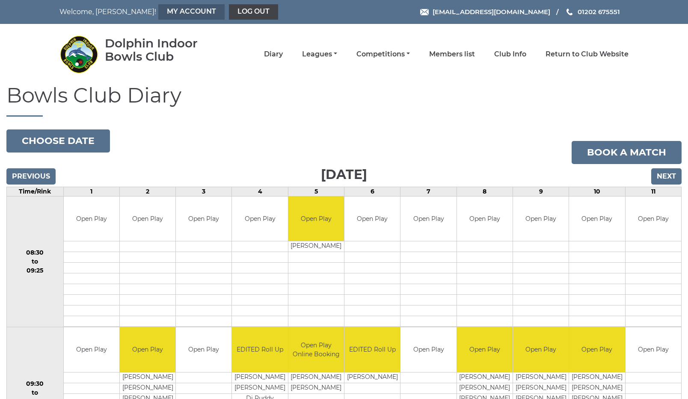
click at [158, 10] on link "My Account" at bounding box center [191, 11] width 66 height 15
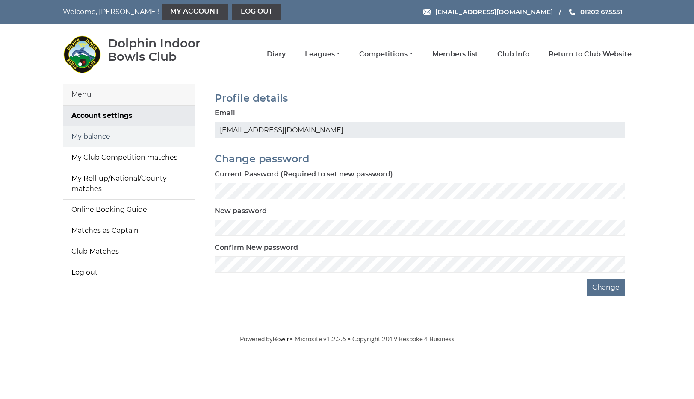
click at [84, 137] on link "My balance" at bounding box center [129, 137] width 133 height 21
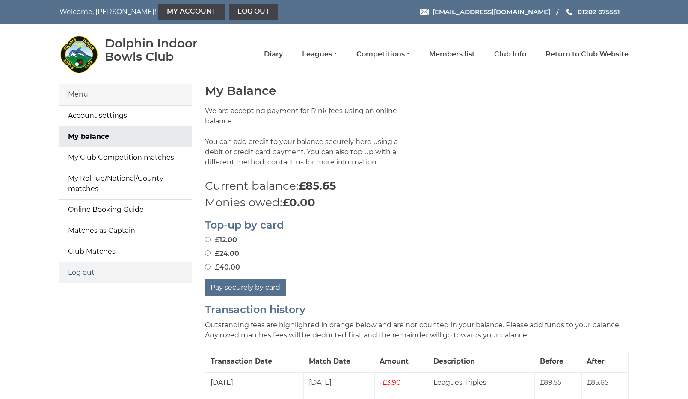
click at [80, 263] on link "Log out" at bounding box center [125, 273] width 133 height 21
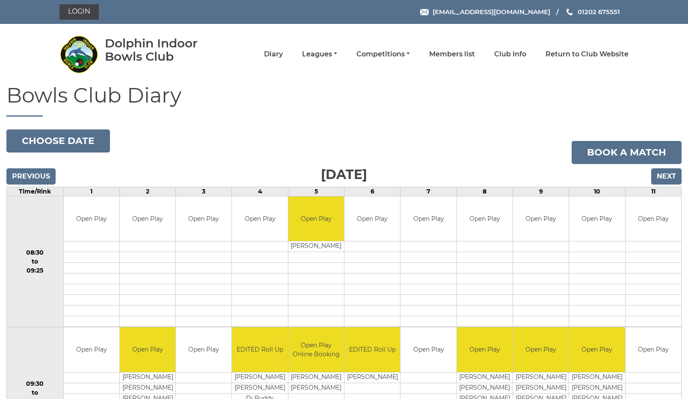
click at [23, 174] on input "Previous" at bounding box center [30, 176] width 49 height 16
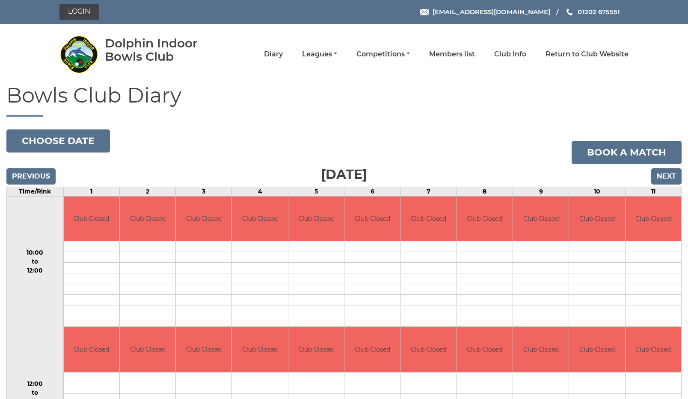
click at [670, 176] on input "Next" at bounding box center [666, 176] width 30 height 16
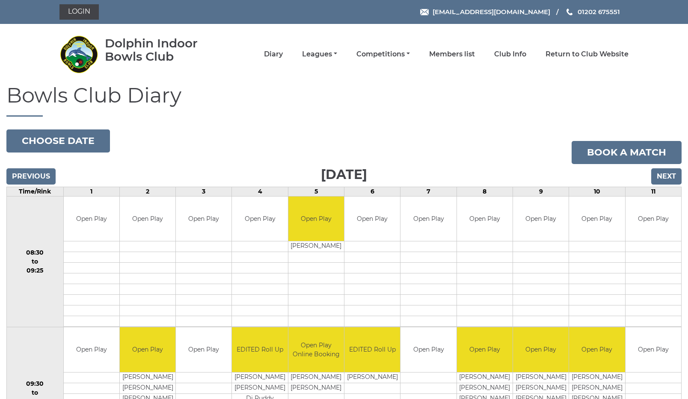
click at [487, 90] on h1 "Bowls Club Diary" at bounding box center [343, 100] width 675 height 32
click at [599, 56] on link "Return to Club Website" at bounding box center [586, 54] width 83 height 9
